Goal: Task Accomplishment & Management: Complete application form

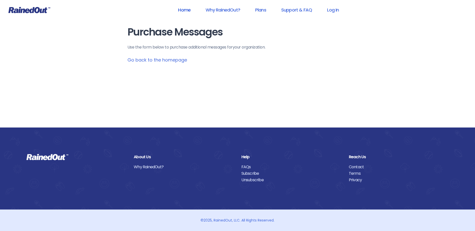
click at [181, 9] on link "Home" at bounding box center [185, 9] width 26 height 11
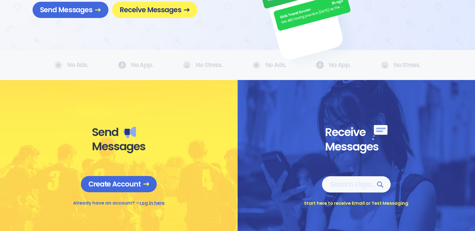
scroll to position [125, 0]
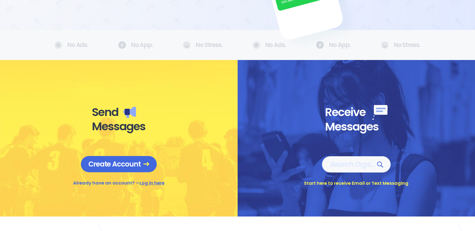
click at [153, 183] on link "Log in here" at bounding box center [152, 183] width 25 height 6
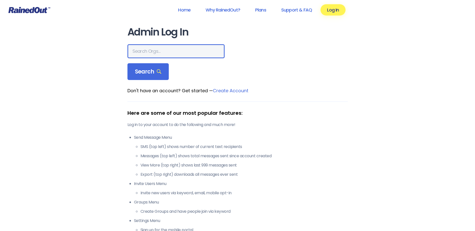
click at [143, 54] on input "text" at bounding box center [175, 51] width 97 height 14
type input "Hayward Industries"
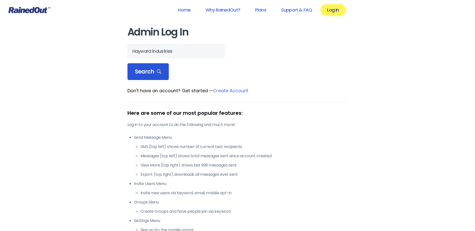
click at [143, 70] on span "Search" at bounding box center [148, 71] width 27 height 7
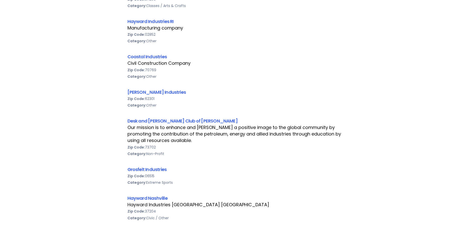
scroll to position [125, 0]
click at [139, 198] on link "Hayward Nashville" at bounding box center [147, 198] width 40 height 6
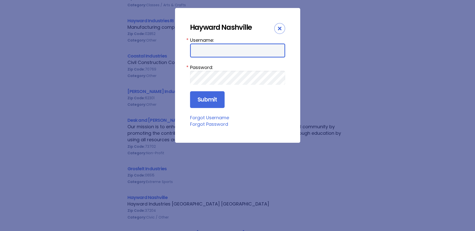
click at [192, 51] on input "Username:" at bounding box center [237, 51] width 95 height 14
type input "HaywardN"
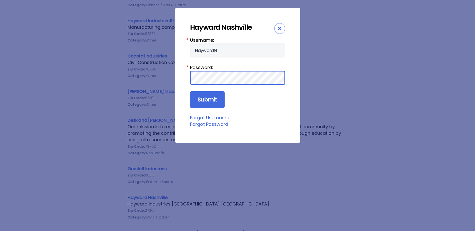
click at [190, 91] on input "Submit" at bounding box center [207, 99] width 35 height 17
